Goal: Task Accomplishment & Management: Use online tool/utility

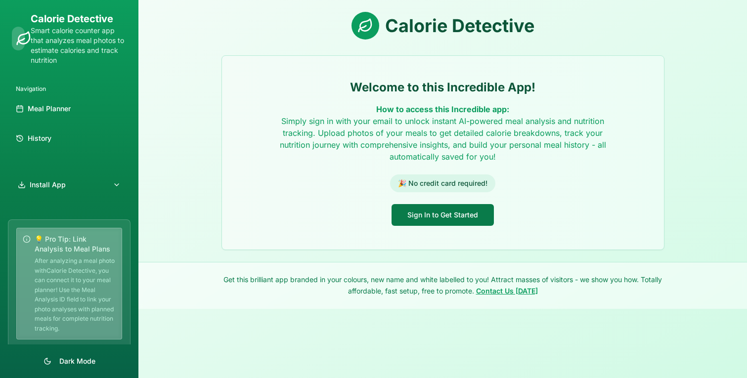
click at [442, 217] on button "Sign In to Get Started" at bounding box center [442, 215] width 102 height 22
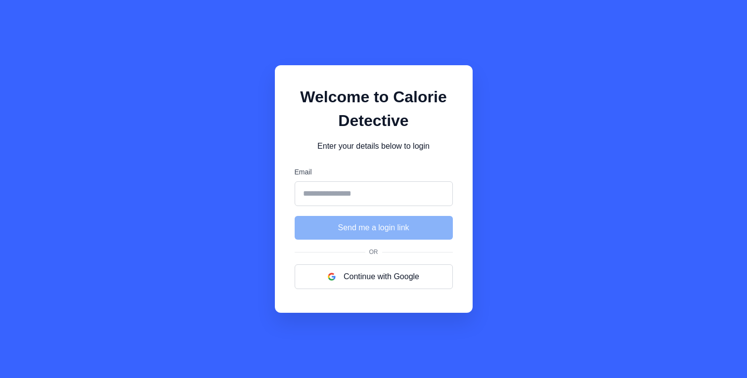
click at [333, 190] on input "Email" at bounding box center [374, 193] width 158 height 25
type input "**********"
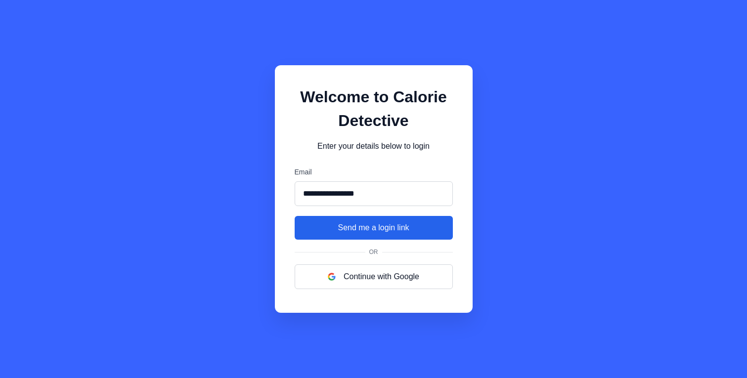
click at [372, 232] on button "Send me a login link" at bounding box center [374, 228] width 158 height 24
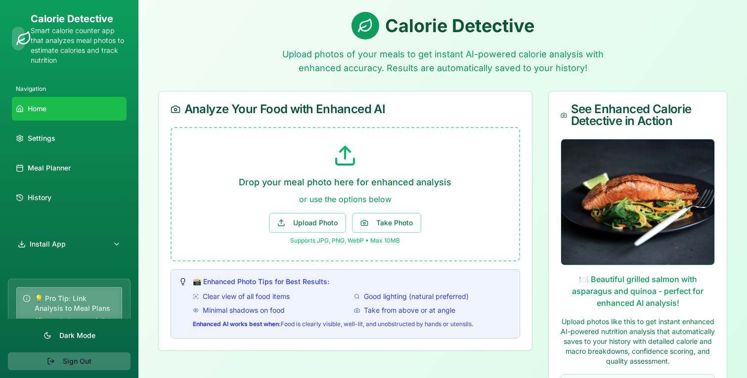
click at [72, 356] on button "Sign Out" at bounding box center [69, 361] width 123 height 18
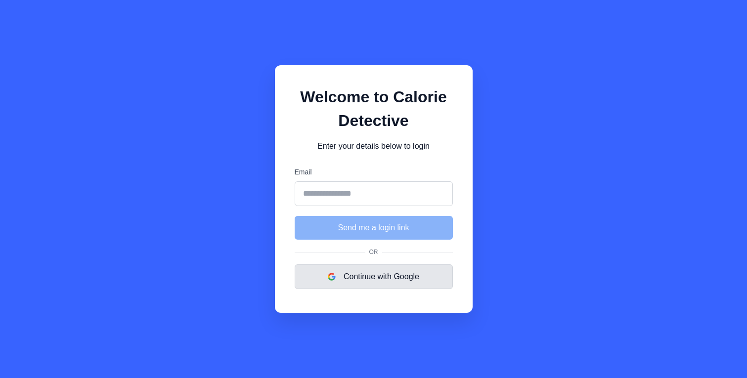
click at [375, 275] on button "Continue with Google" at bounding box center [374, 276] width 158 height 25
